Goal: Navigation & Orientation: Find specific page/section

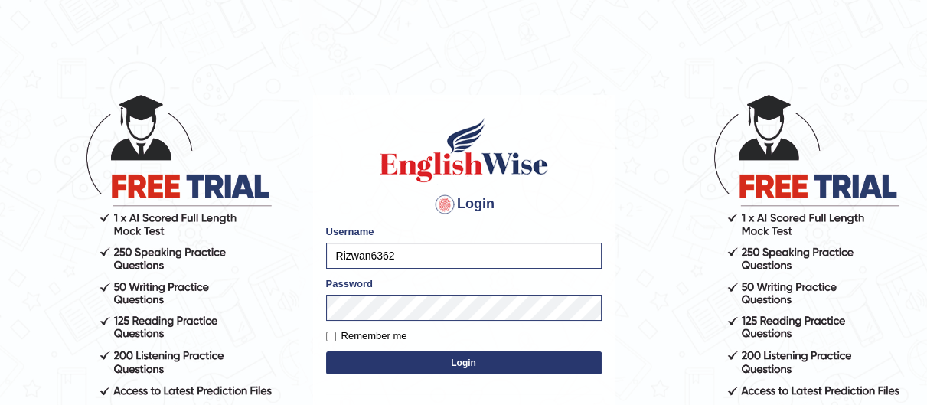
drag, startPoint x: 0, startPoint y: 0, endPoint x: 266, endPoint y: 256, distance: 369.1
click at [266, 256] on body "Login Please fix the following errors: Username Rizwan6362 Password Remember me…" at bounding box center [463, 249] width 927 height 405
type input "sabinaibrahimova"
click at [167, 263] on body "Login Please fix the following errors: Username sabinaibrahimova Password Remem…" at bounding box center [463, 249] width 927 height 405
click at [326, 351] on button "Login" at bounding box center [464, 362] width 276 height 23
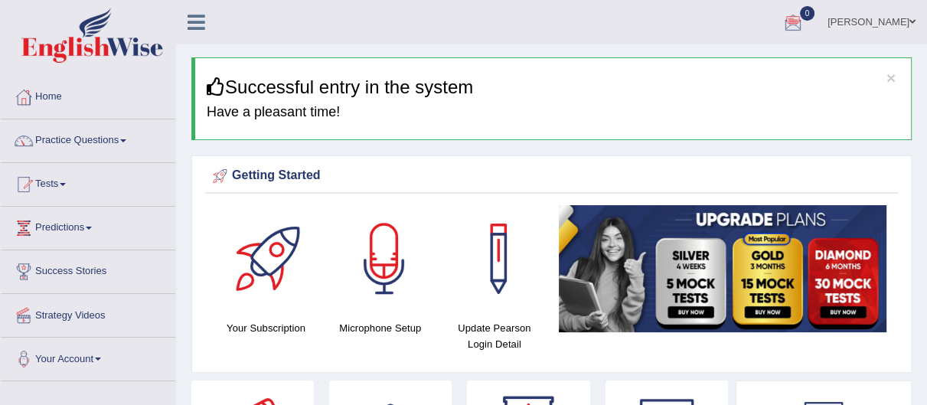
click at [926, 54] on html "Toggle navigation Home Practice Questions Speaking Practice Read Aloud Repeat S…" at bounding box center [463, 202] width 927 height 405
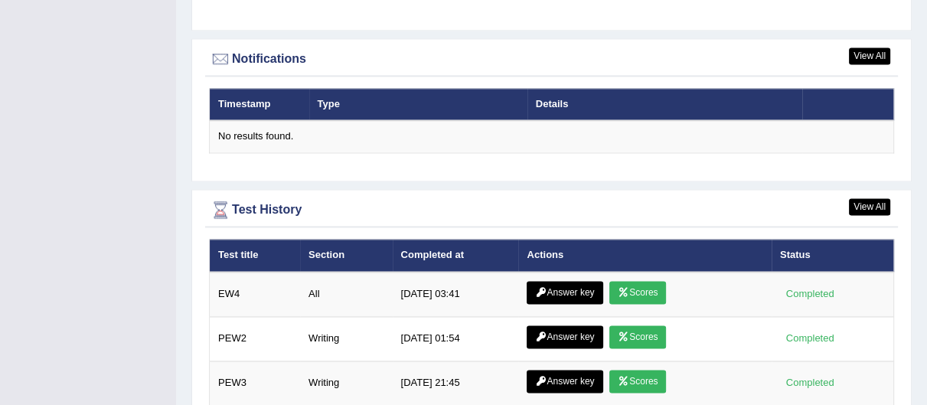
scroll to position [1948, 0]
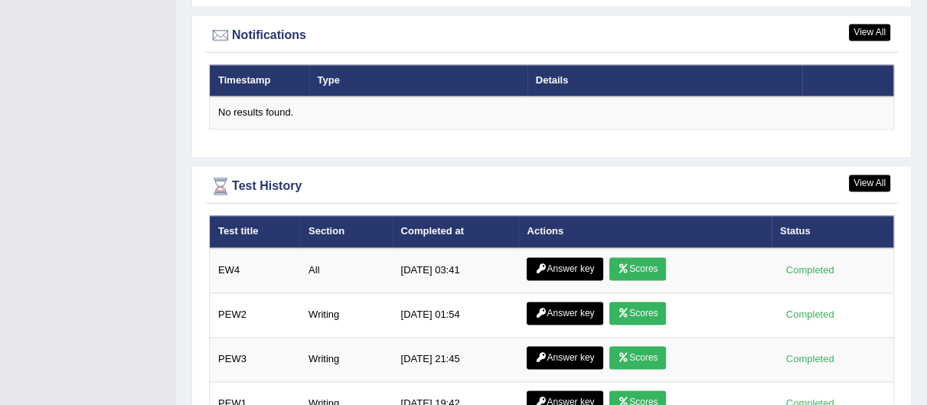
drag, startPoint x: 925, startPoint y: 336, endPoint x: 932, endPoint y: 393, distance: 57.0
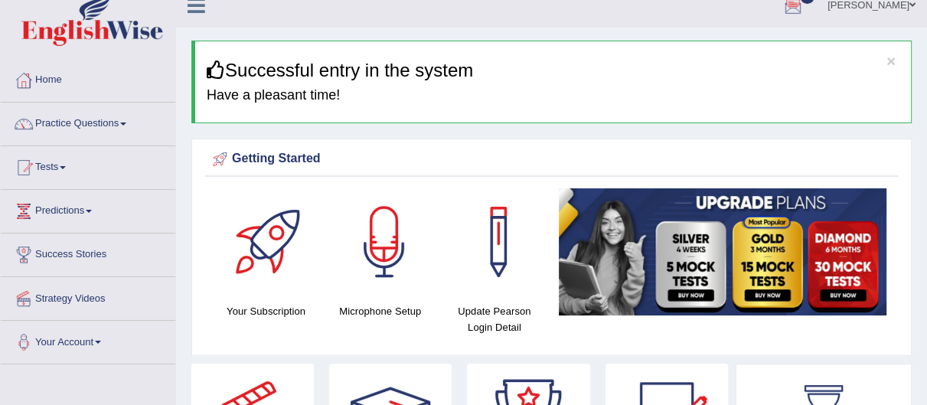
scroll to position [0, 0]
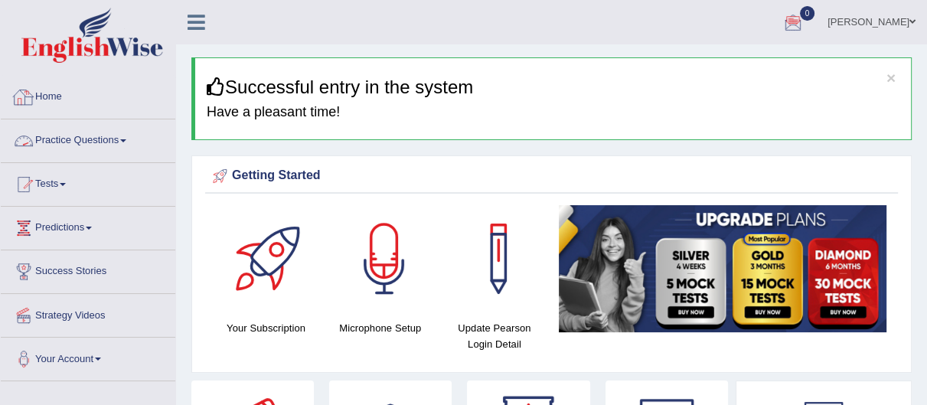
click at [116, 102] on link "Home" at bounding box center [88, 95] width 174 height 38
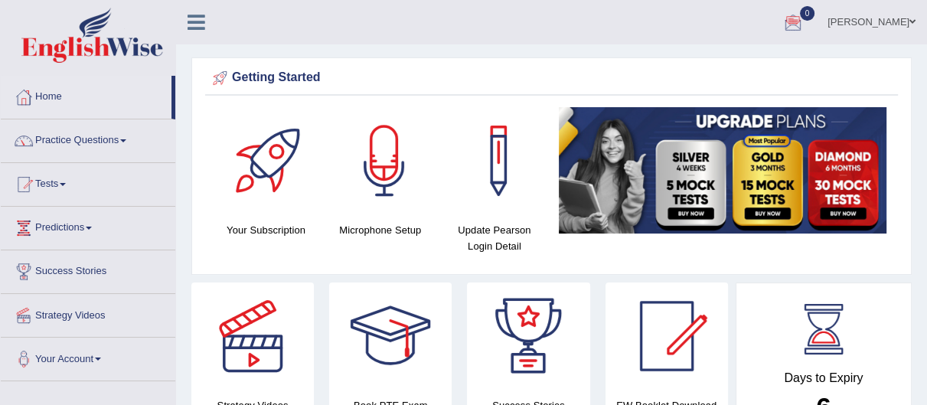
click at [134, 85] on link "Home" at bounding box center [86, 95] width 171 height 38
click at [894, 21] on link "[PERSON_NAME]" at bounding box center [871, 20] width 111 height 40
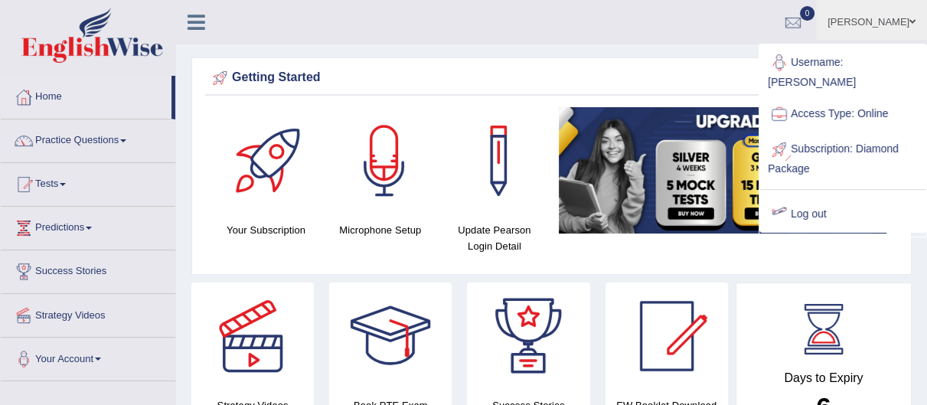
click at [794, 195] on ul "Username: sabinaibrahimova Access Type: Online Subscription: Diamond Package Lo…" at bounding box center [842, 138] width 165 height 187
